Goal: Task Accomplishment & Management: Manage account settings

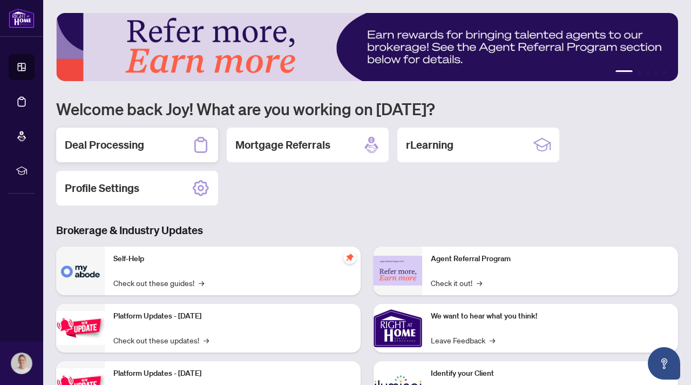
click at [134, 141] on h2 "Deal Processing" at bounding box center [104, 144] width 79 height 15
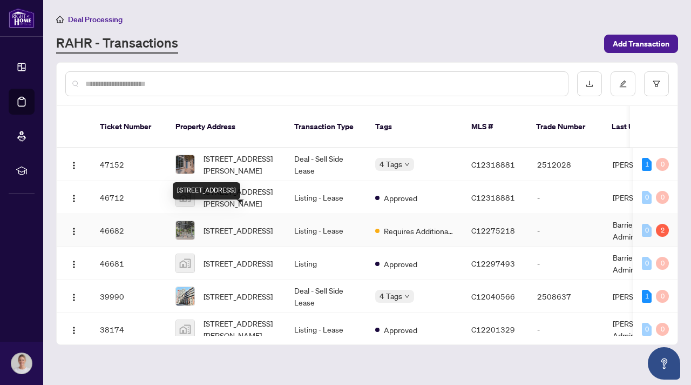
click at [248, 224] on span "[STREET_ADDRESS]" at bounding box center [238, 230] width 69 height 12
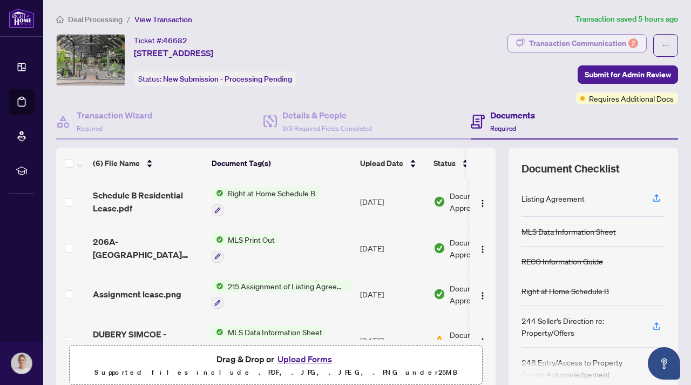
click at [583, 39] on div "Transaction Communication 2" at bounding box center [583, 43] width 109 height 17
